Goal: Navigation & Orientation: Find specific page/section

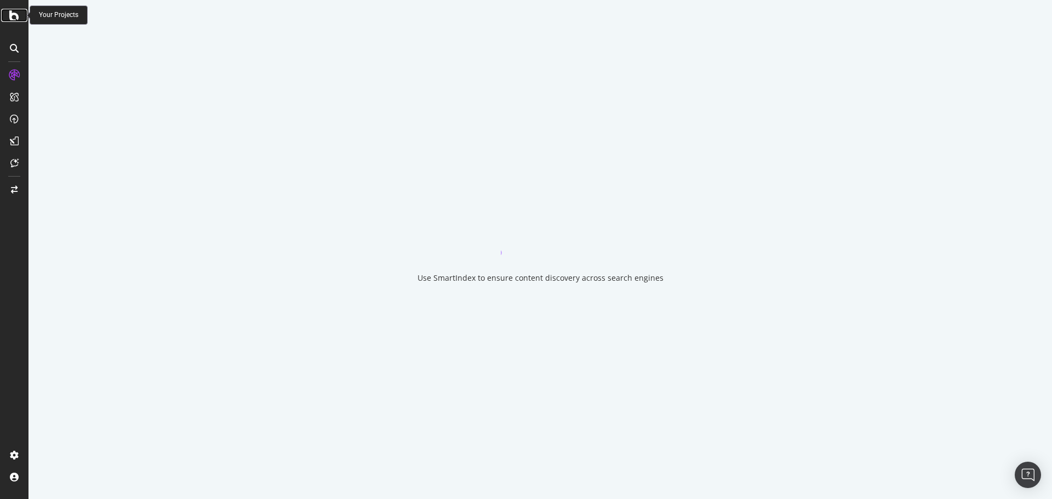
click at [14, 19] on icon at bounding box center [14, 15] width 10 height 13
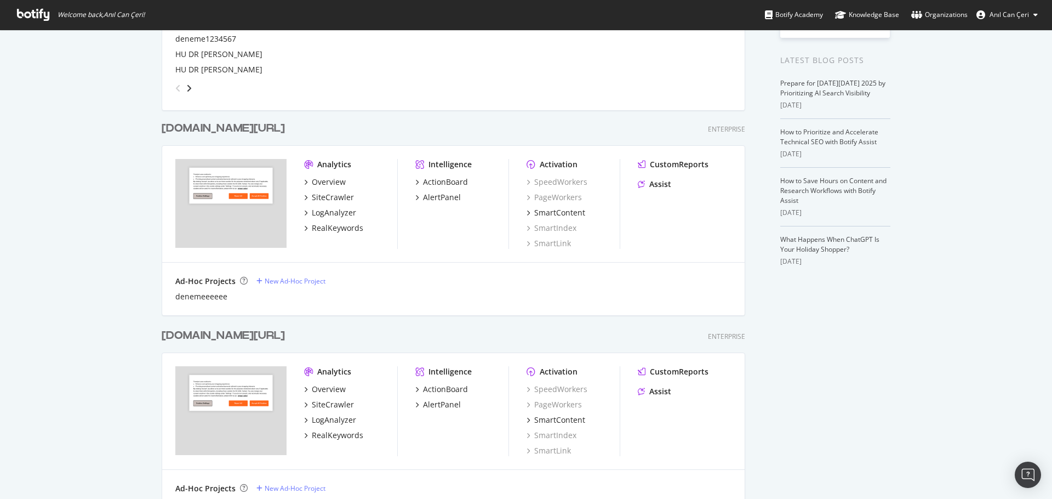
scroll to position [136, 0]
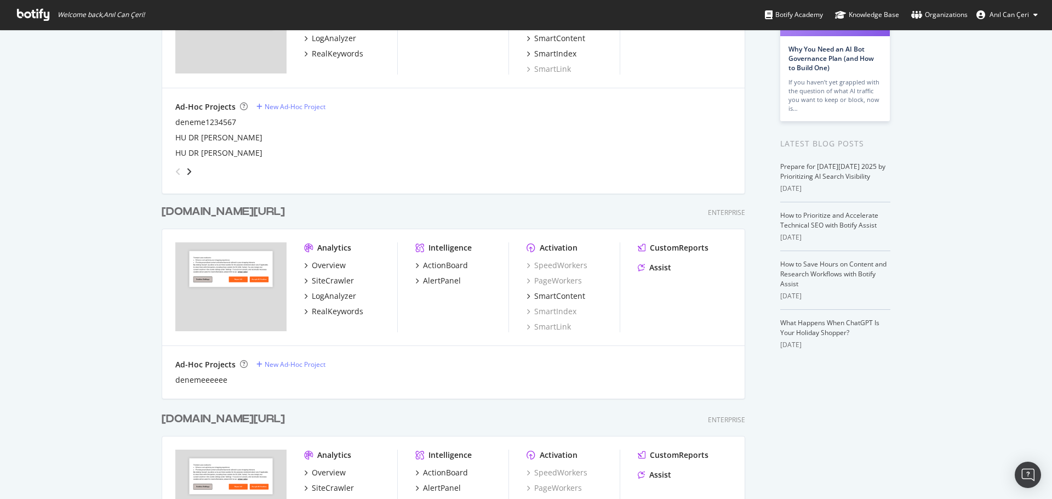
click at [192, 210] on div "[DOMAIN_NAME][URL]" at bounding box center [223, 212] width 123 height 16
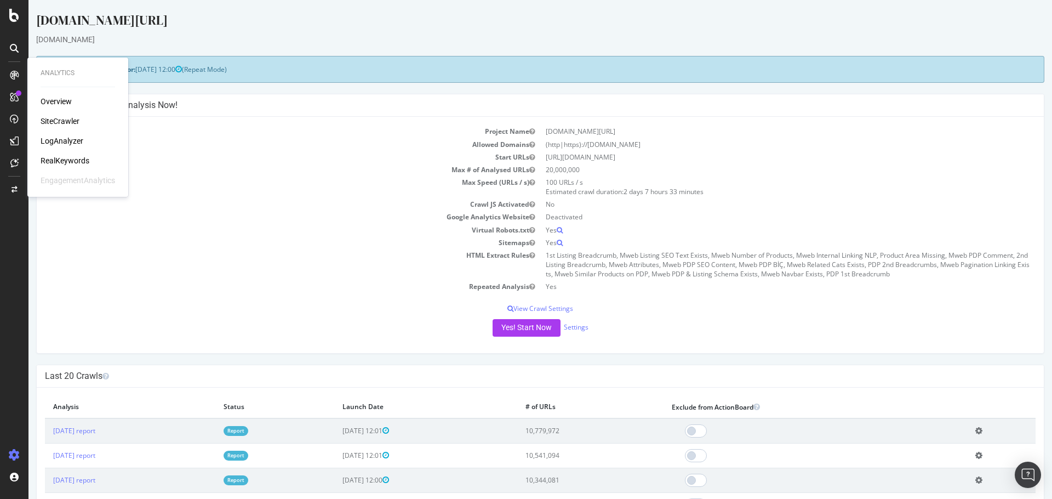
click at [59, 123] on div "SiteCrawler" at bounding box center [60, 121] width 39 height 11
